Goal: Task Accomplishment & Management: Manage account settings

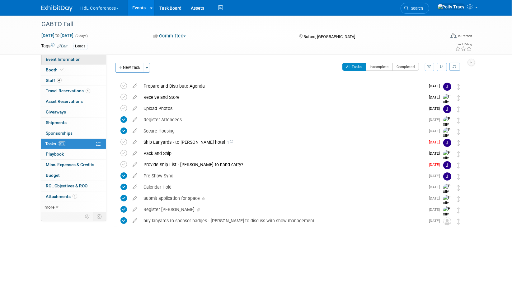
click at [59, 61] on span "Event Information" at bounding box center [63, 59] width 35 height 5
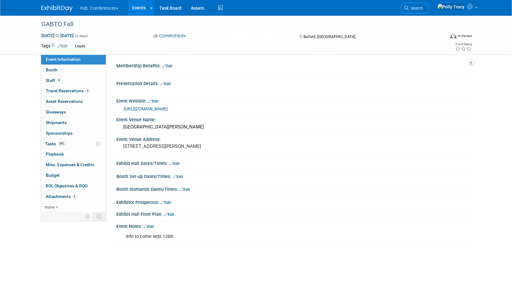
click at [153, 224] on link "Edit" at bounding box center [149, 226] width 10 height 4
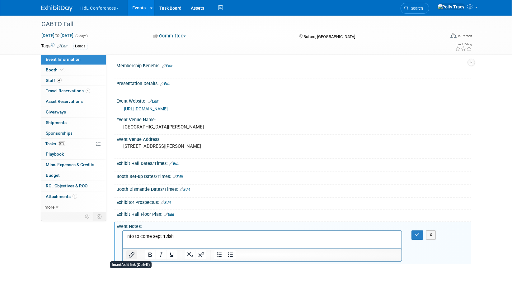
click at [131, 256] on icon "Insert/edit link" at bounding box center [131, 254] width 7 height 7
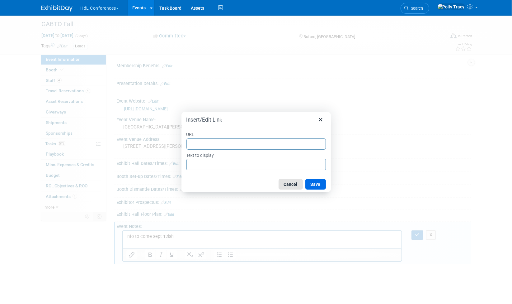
click at [287, 181] on button "Cancel" at bounding box center [291, 184] width 24 height 11
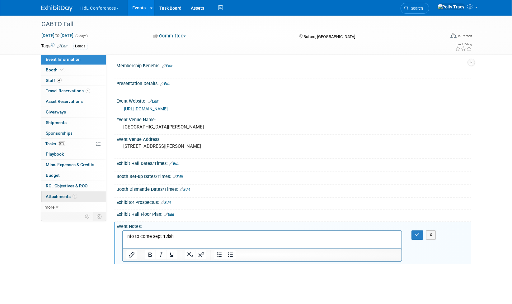
click at [60, 194] on span "Attachments 6" at bounding box center [61, 196] width 31 height 5
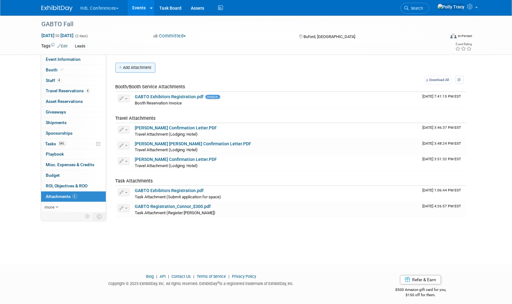
click at [140, 67] on button "Add Attachment" at bounding box center [136, 68] width 40 height 10
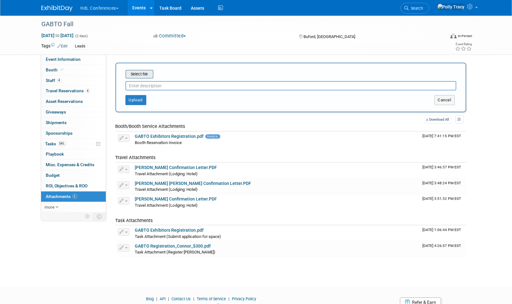
click at [140, 70] on input "file" at bounding box center [116, 73] width 74 height 7
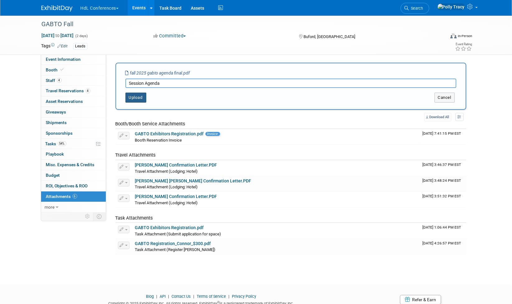
type input "Session Agenda"
click at [139, 99] on button "Upload" at bounding box center [136, 98] width 21 height 10
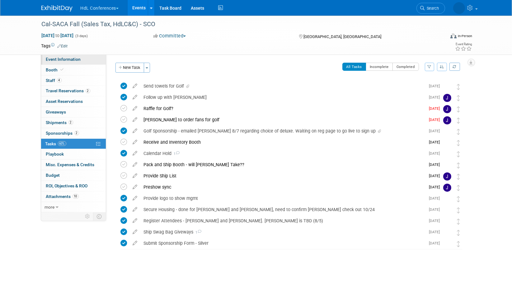
click at [60, 57] on span "Event Information" at bounding box center [63, 59] width 35 height 5
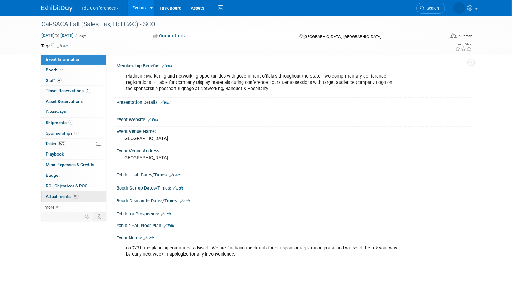
click at [54, 194] on span "Attachments 10" at bounding box center [62, 196] width 33 height 5
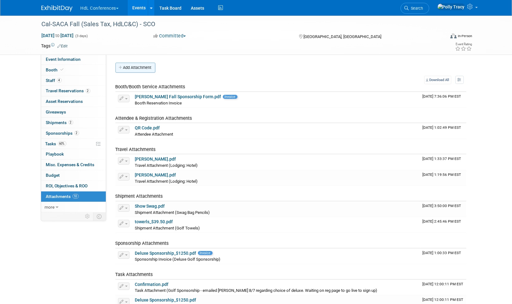
click at [125, 67] on button "Add Attachment" at bounding box center [136, 68] width 40 height 10
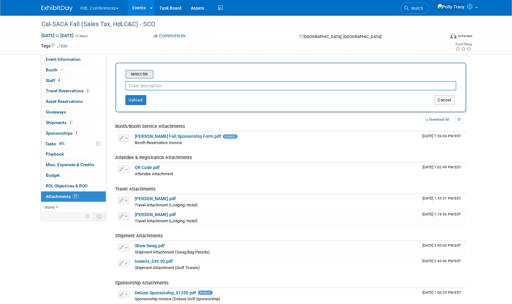
click at [150, 77] on input "file" at bounding box center [116, 73] width 74 height 7
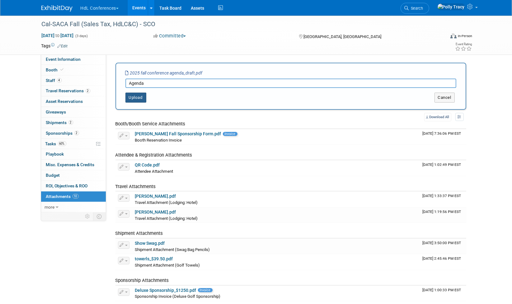
type input "Agenda"
click at [133, 94] on button "Upload" at bounding box center [136, 98] width 21 height 10
